Goal: Task Accomplishment & Management: Complete application form

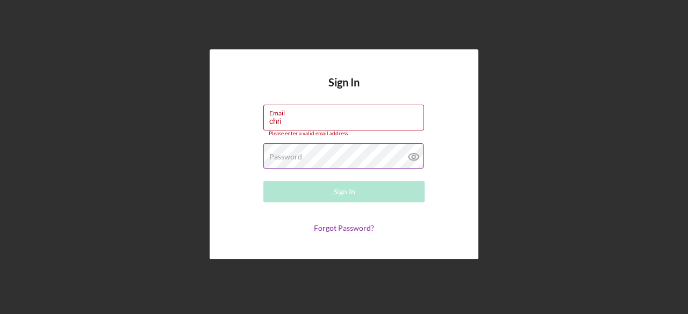
type input "[EMAIL_ADDRESS][DOMAIN_NAME]"
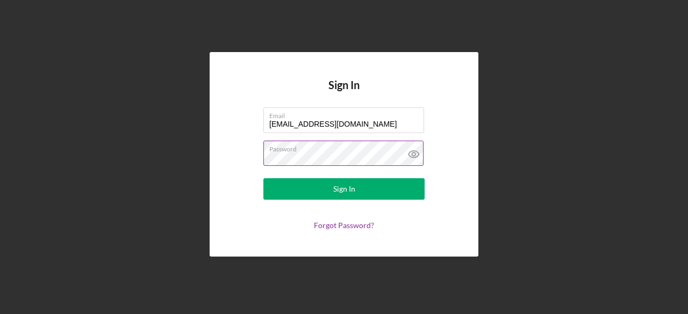
click at [415, 154] on icon at bounding box center [413, 154] width 3 height 3
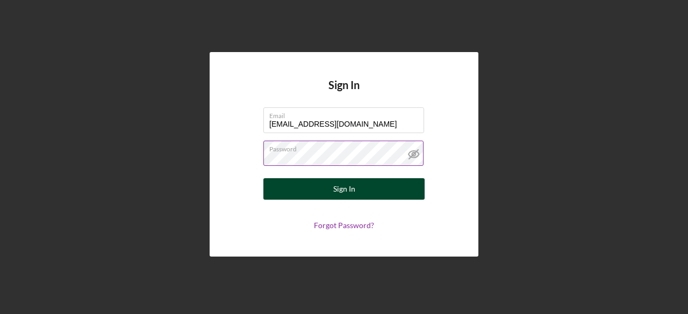
click at [385, 186] on button "Sign In" at bounding box center [343, 188] width 161 height 21
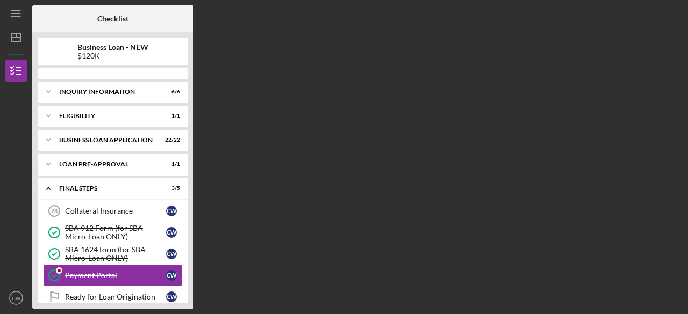
scroll to position [37, 0]
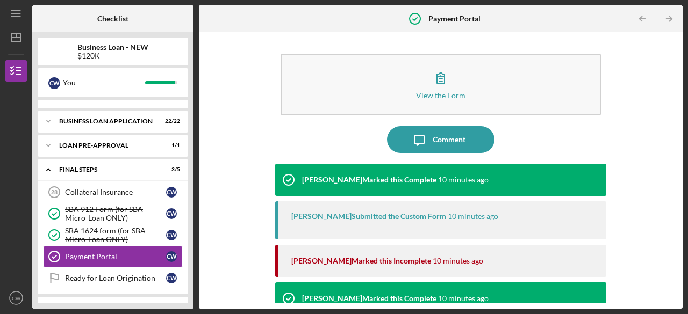
drag, startPoint x: 682, startPoint y: 222, endPoint x: 683, endPoint y: 251, distance: 28.5
click at [683, 251] on div "Icon/Menu Payment Portal Payment Portal Checklist Business Loan - NEW $120K C W…" at bounding box center [344, 157] width 688 height 314
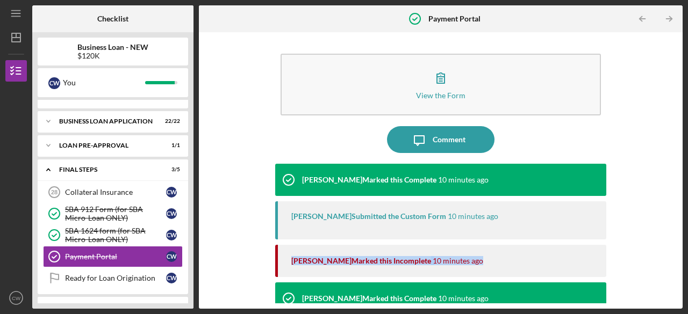
click at [647, 254] on div "View the Form Form Icon/Message Comment [PERSON_NAME] Marked this Complete 10 m…" at bounding box center [440, 171] width 473 height 266
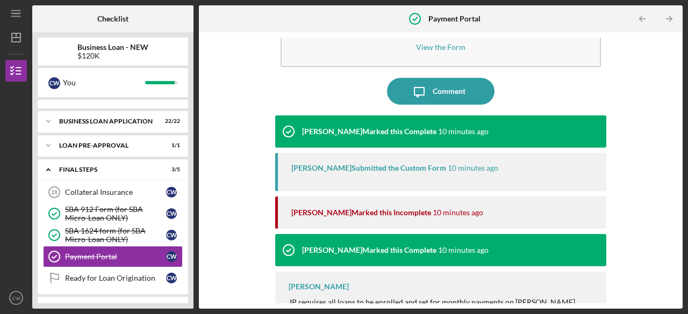
scroll to position [0, 0]
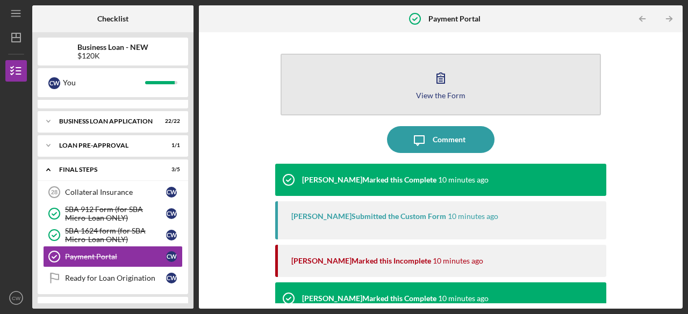
click at [434, 96] on div "View the Form" at bounding box center [440, 95] width 49 height 8
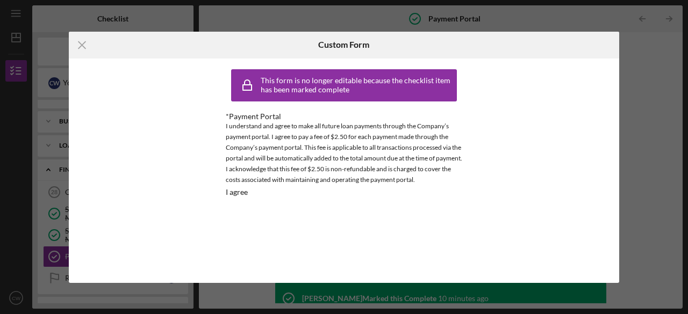
click at [237, 193] on div "I agree" at bounding box center [237, 192] width 22 height 9
click at [86, 42] on icon "Icon/Menu Close" at bounding box center [82, 45] width 27 height 27
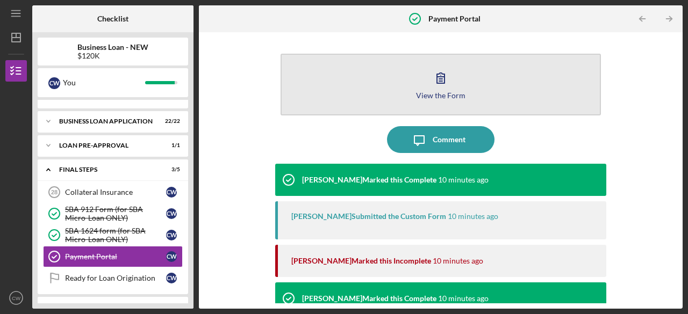
click at [463, 84] on button "View the Form Form" at bounding box center [440, 85] width 320 height 62
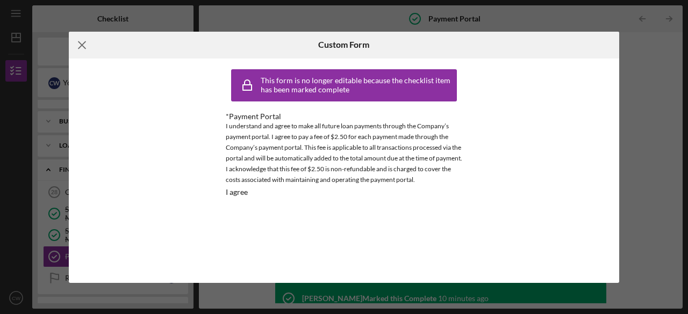
click at [87, 42] on icon "Icon/Menu Close" at bounding box center [82, 45] width 27 height 27
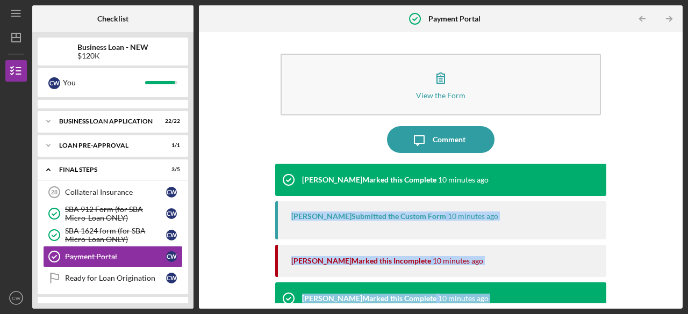
drag, startPoint x: 661, startPoint y: 293, endPoint x: 671, endPoint y: 334, distance: 42.4
click at [671, 314] on html "Icon/Menu Payment Portal Payment Portal Checklist Business Loan - NEW $120K C W…" at bounding box center [344, 157] width 688 height 314
click at [660, 278] on div "View the Form Form Icon/Message Comment [PERSON_NAME] Marked this Complete 10 m…" at bounding box center [440, 171] width 473 height 266
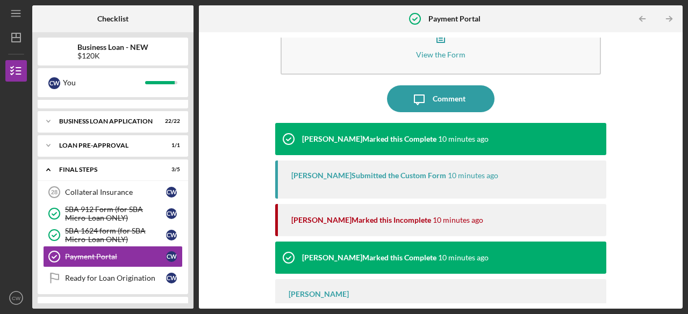
scroll to position [43, 0]
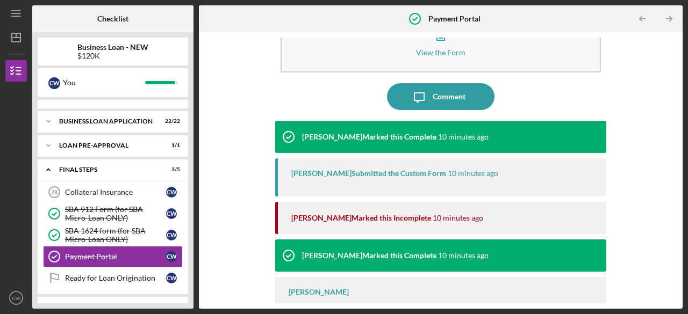
click at [12, 214] on div at bounding box center [15, 236] width 21 height 103
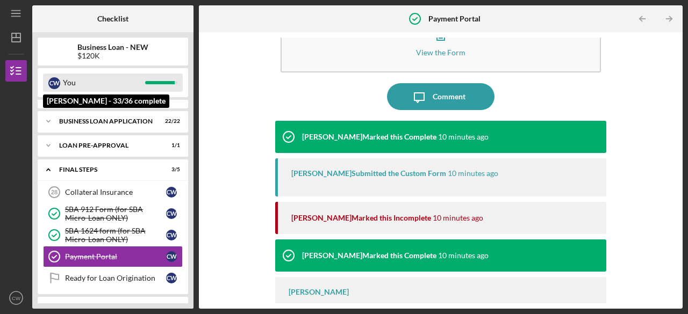
click at [127, 82] on div "You" at bounding box center [104, 83] width 82 height 18
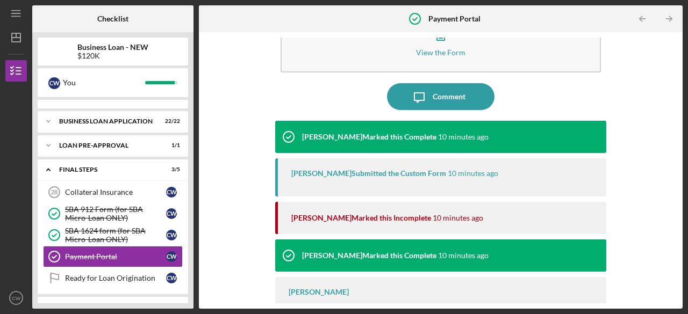
click at [110, 57] on div "$120K" at bounding box center [112, 56] width 71 height 9
drag, startPoint x: 21, startPoint y: 197, endPoint x: 17, endPoint y: 193, distance: 5.7
click at [17, 194] on div at bounding box center [15, 236] width 21 height 103
click at [50, 291] on div "Collateral Insurance 28 Collateral Insurance C W SBA 912 Form (for SBA Micro-Lo…" at bounding box center [113, 238] width 150 height 113
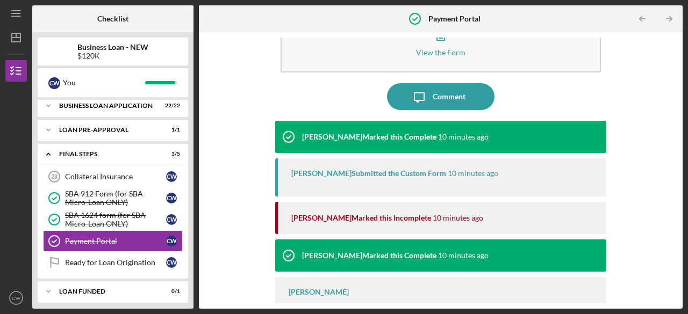
scroll to position [55, 0]
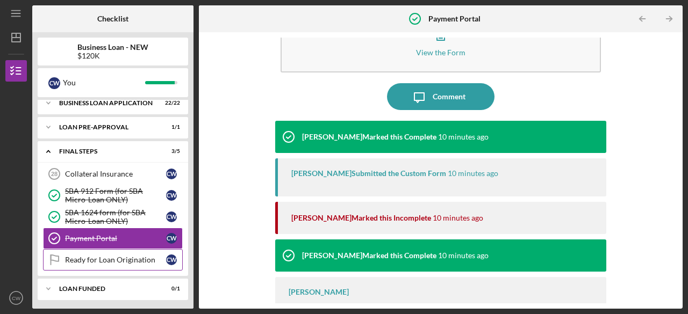
click at [103, 260] on div "Ready for Loan Origination" at bounding box center [115, 260] width 101 height 9
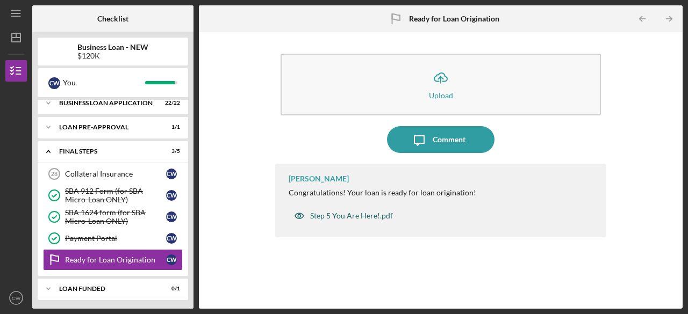
click at [344, 213] on div "Step 5 You Are Here!.pdf" at bounding box center [351, 216] width 83 height 9
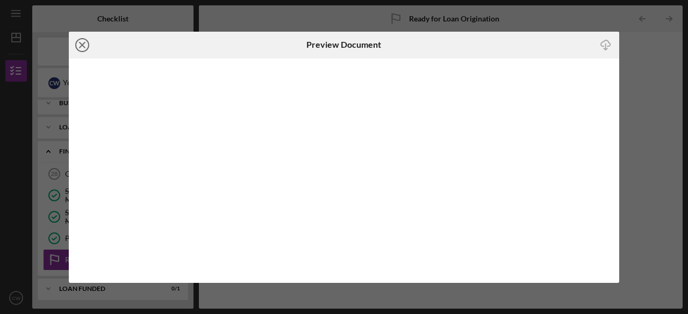
click at [77, 48] on circle at bounding box center [82, 45] width 13 height 13
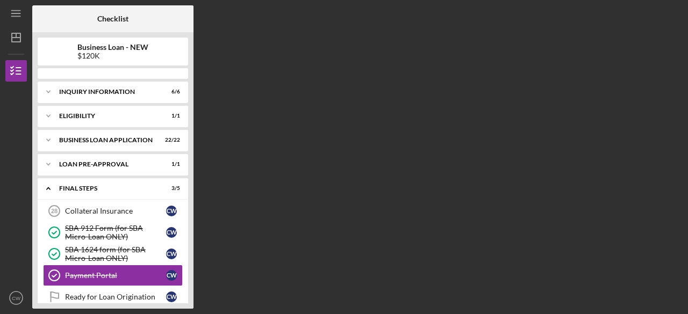
scroll to position [37, 0]
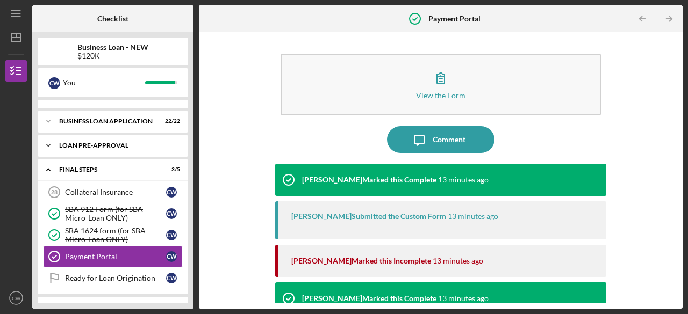
click at [111, 149] on div "Icon/Expander LOAN PRE-APPROVAL 1 / 1" at bounding box center [113, 145] width 150 height 21
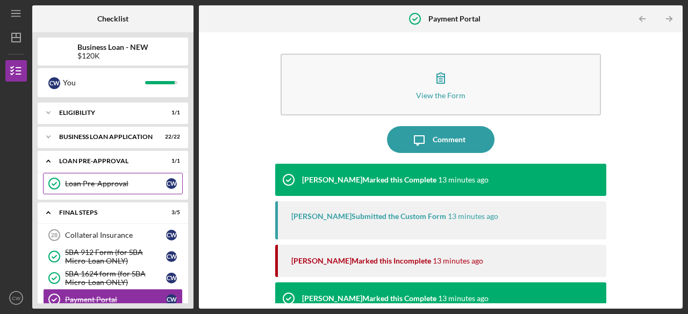
scroll to position [82, 0]
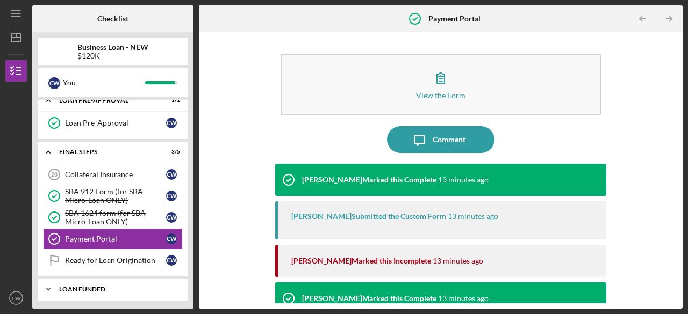
click at [52, 284] on icon "Icon/Expander" at bounding box center [48, 289] width 21 height 21
